Goal: Navigation & Orientation: Find specific page/section

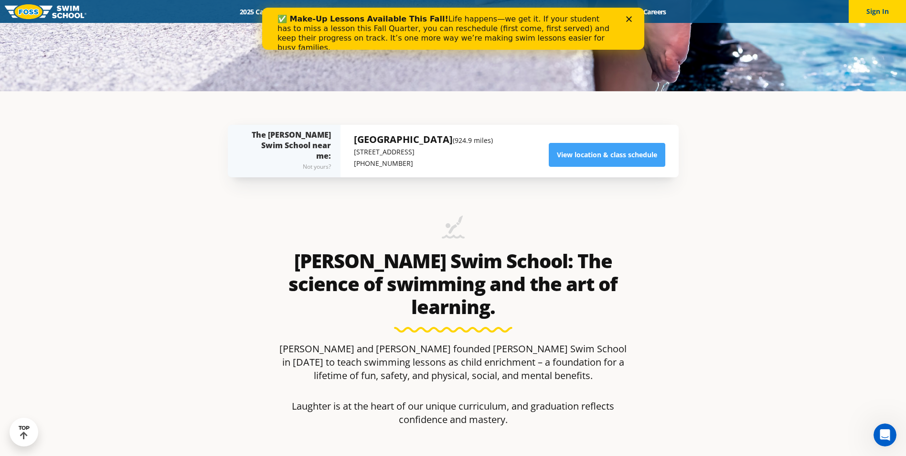
scroll to position [143, 0]
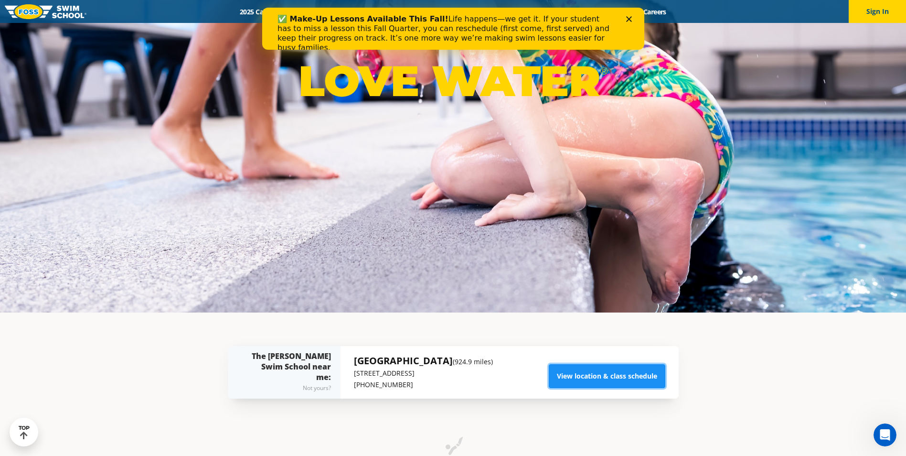
click at [603, 379] on link "View location & class schedule" at bounding box center [607, 376] width 117 height 24
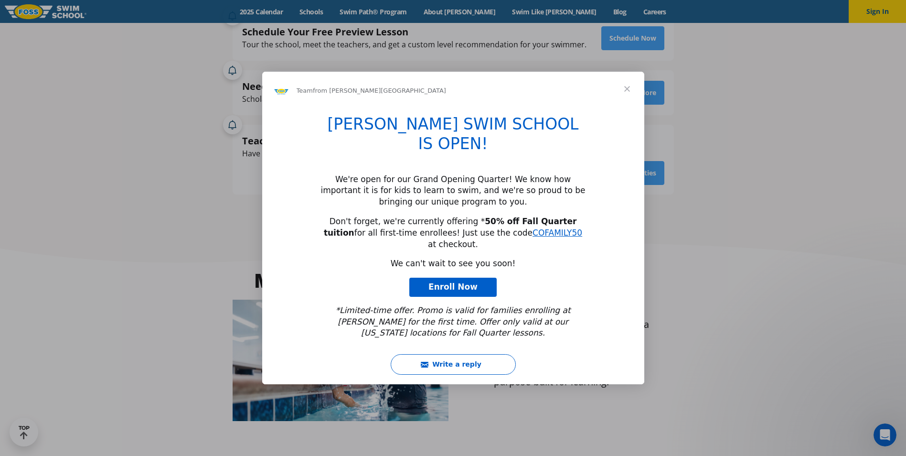
click at [626, 106] on span "Close" at bounding box center [627, 89] width 34 height 34
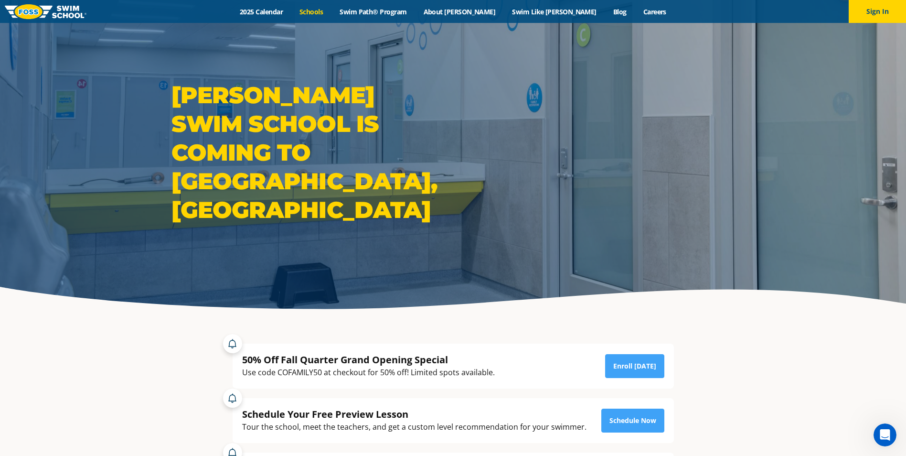
click at [331, 11] on link "Schools" at bounding box center [311, 11] width 40 height 9
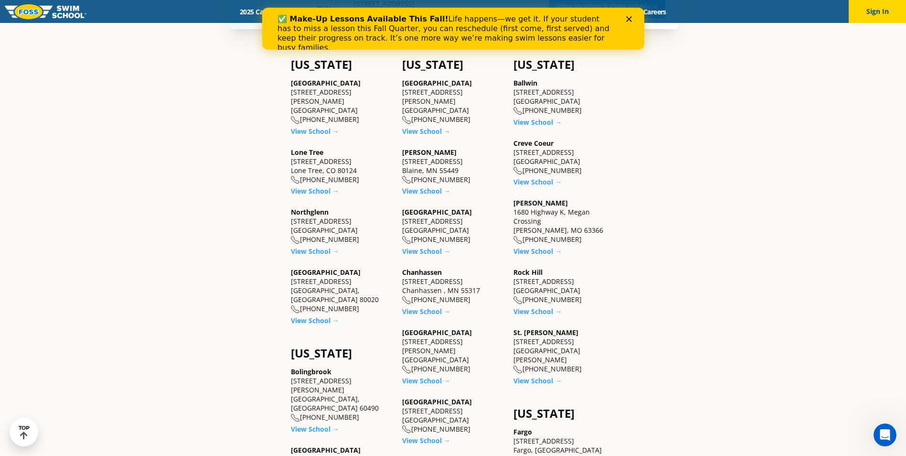
scroll to position [95, 0]
